Goal: Information Seeking & Learning: Learn about a topic

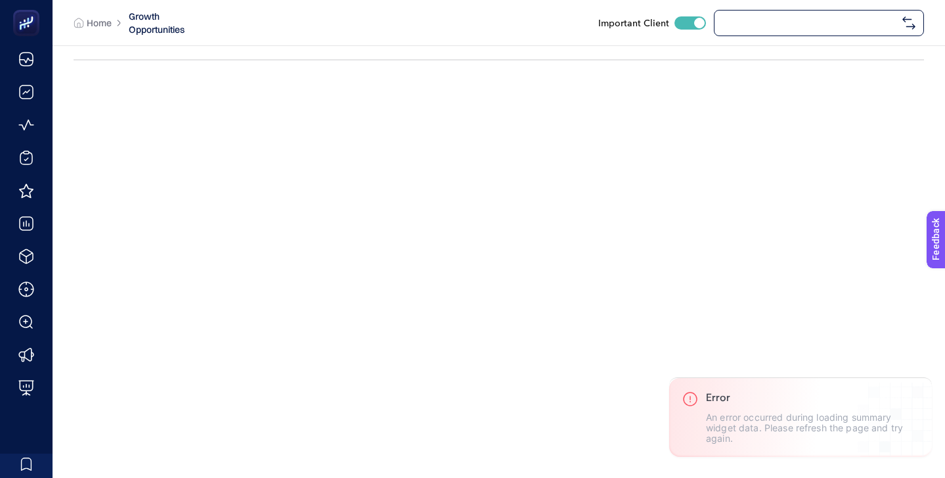
checkbox input "true"
click at [795, 22] on span "[URL][DOMAIN_NAME]" at bounding box center [810, 23] width 175 height 11
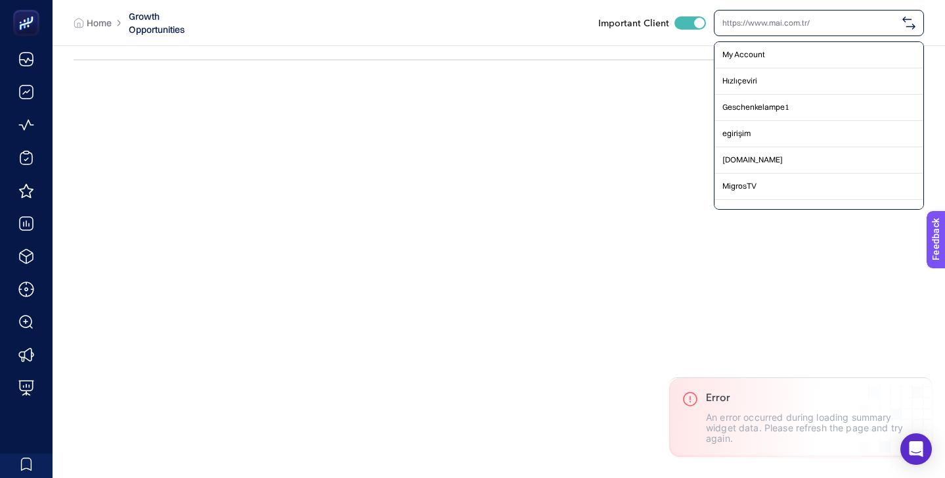
click at [513, 40] on div "Home Growth Opportunities Important Client My Account Hızlıçeviri Geschenkelamp…" at bounding box center [499, 22] width 893 height 45
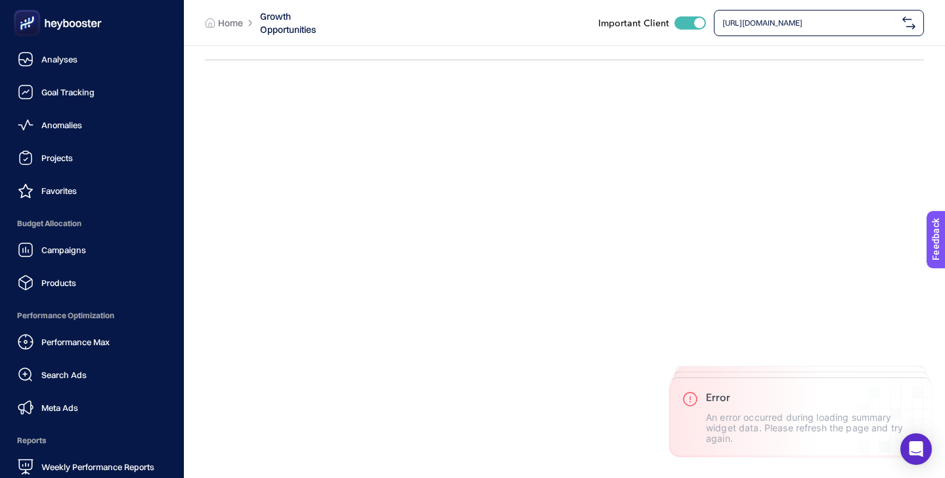
scroll to position [128, 0]
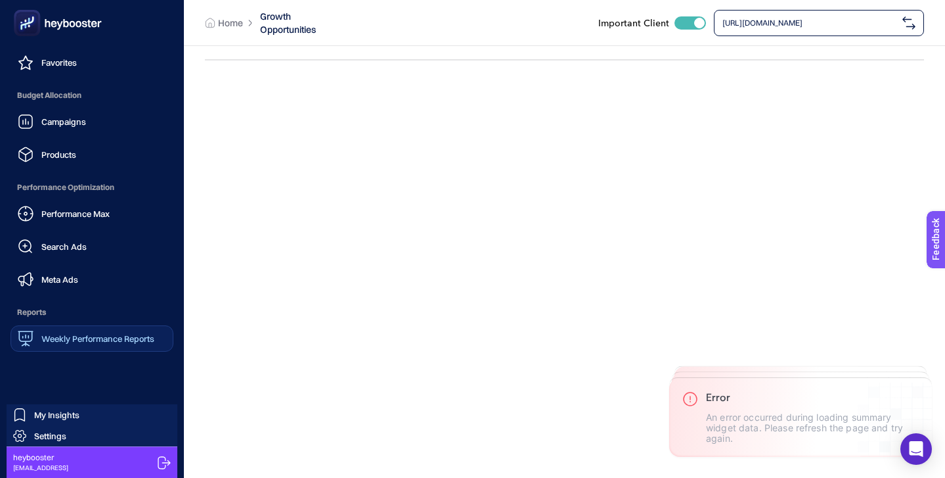
click at [97, 336] on span "Weekly Performance Reports" at bounding box center [97, 338] width 113 height 11
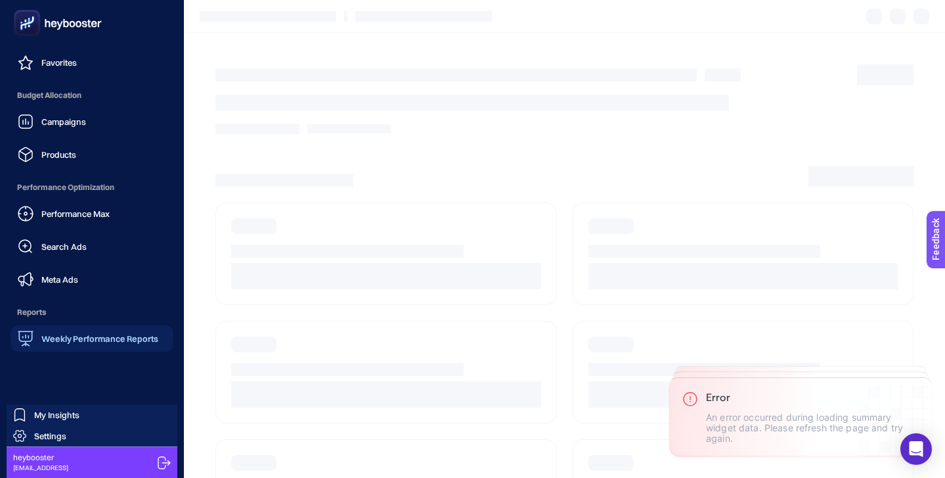
scroll to position [49, 0]
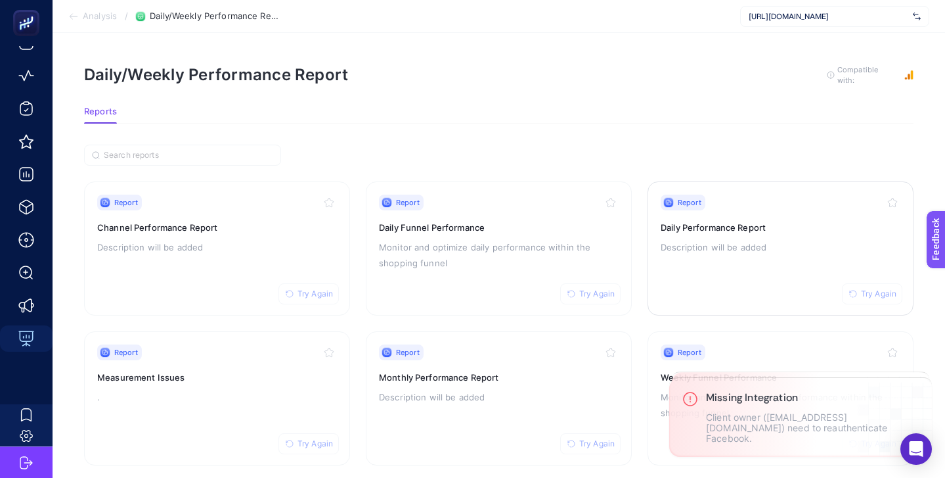
click at [763, 228] on h3 "Daily Performance Report" at bounding box center [781, 227] width 240 height 13
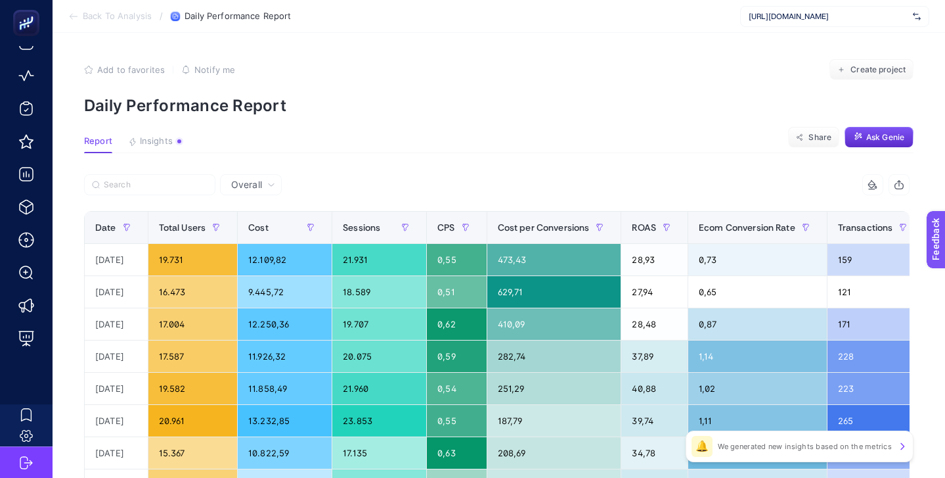
click at [786, 25] on div "[URL][DOMAIN_NAME]" at bounding box center [834, 16] width 189 height 21
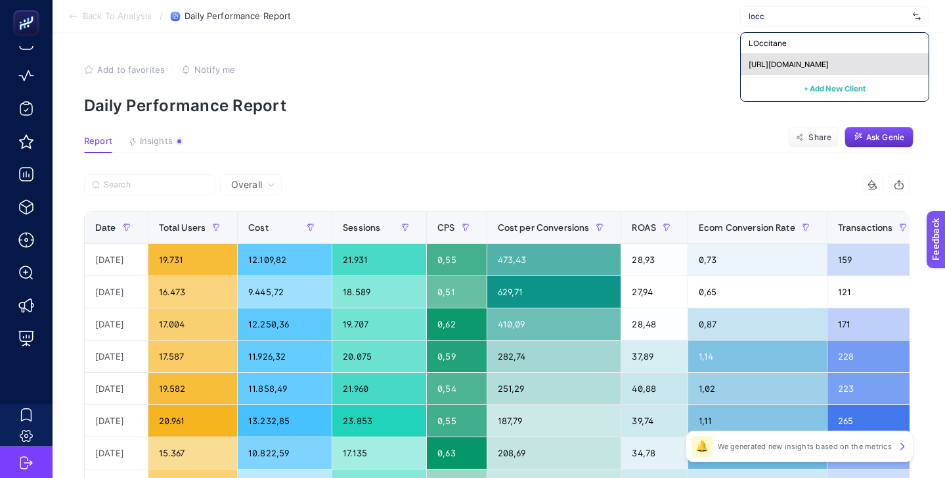
type input "locc"
click at [793, 64] on span "[URL][DOMAIN_NAME]" at bounding box center [789, 64] width 80 height 11
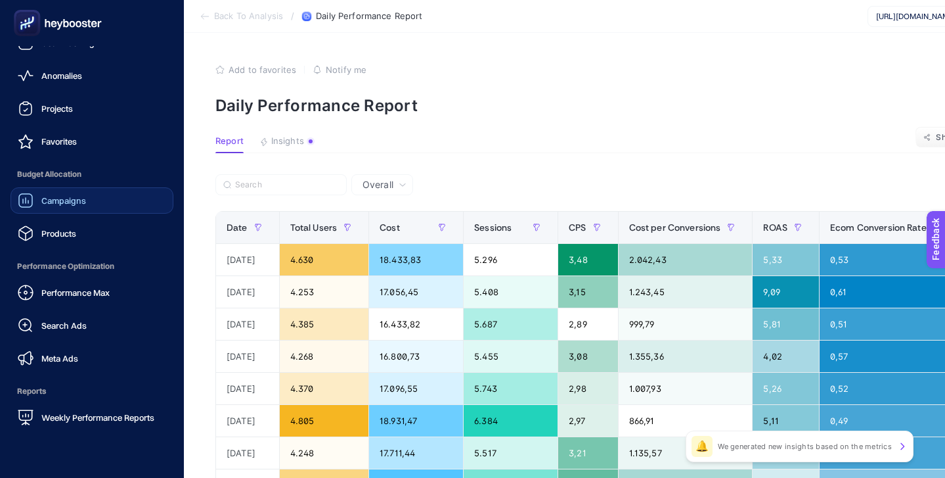
click at [64, 204] on span "Campaigns" at bounding box center [63, 200] width 45 height 11
